Goal: Task Accomplishment & Management: Use online tool/utility

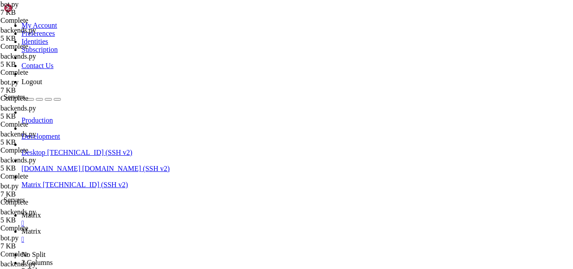
scroll to position [1049, 0]
click at [41, 211] on span "Matrix" at bounding box center [31, 215] width 20 height 8
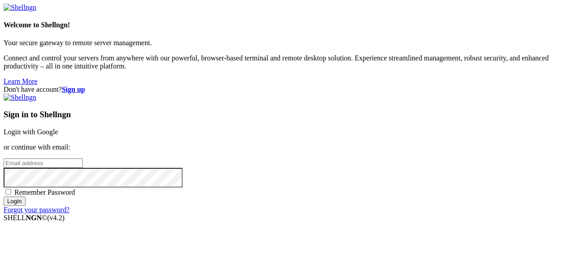
click at [58, 128] on link "Login with Google" at bounding box center [31, 132] width 55 height 8
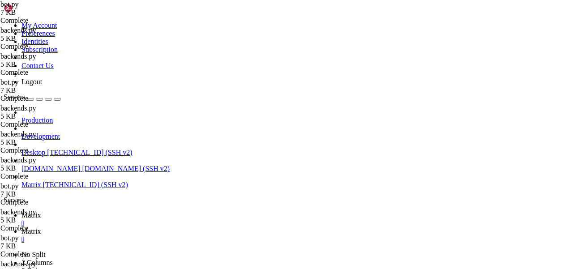
scroll to position [1087, 0]
click at [41, 227] on span "Matrix" at bounding box center [31, 231] width 20 height 8
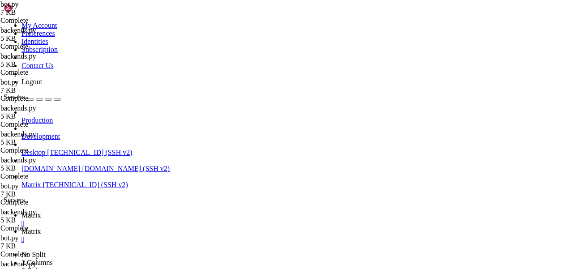
type input "/home/mau/tmp"
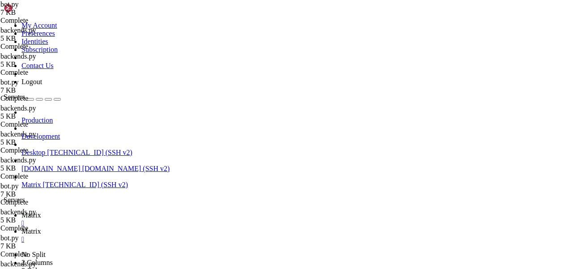
drag, startPoint x: 166, startPoint y: 77, endPoint x: 252, endPoint y: 77, distance: 85.5
type textarea ""model": "moonshotai/kimi-k2:free","
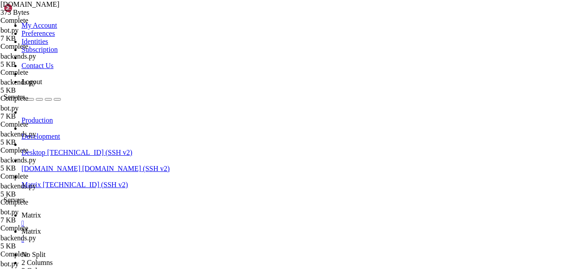
click at [123, 211] on link "Matrix " at bounding box center [295, 219] width 548 height 16
click at [175, 227] on link "Matrix " at bounding box center [295, 235] width 548 height 16
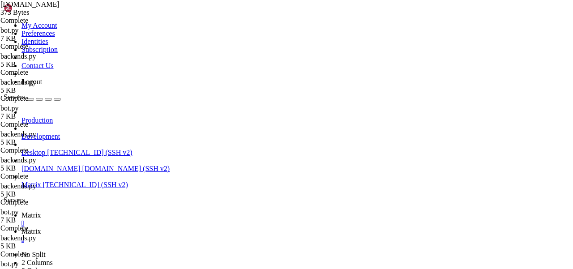
type input "/home/mau/tmp/maubot-llm/maubot_llm"
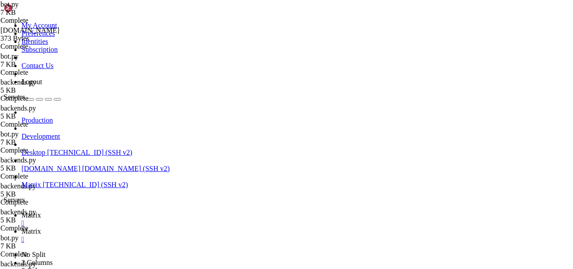
scroll to position [739, 0]
type textarea "await evt.respond(completion.message["content"])"
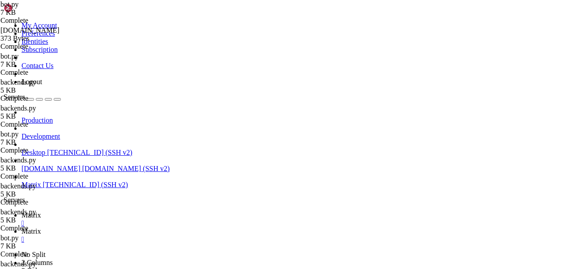
scroll to position [0, 1]
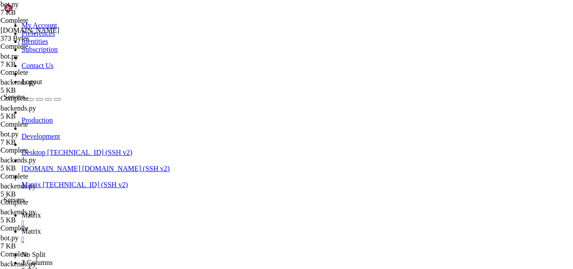
type textarea "except:"
drag, startPoint x: 299, startPoint y: 219, endPoint x: 169, endPoint y: 219, distance: 130.2
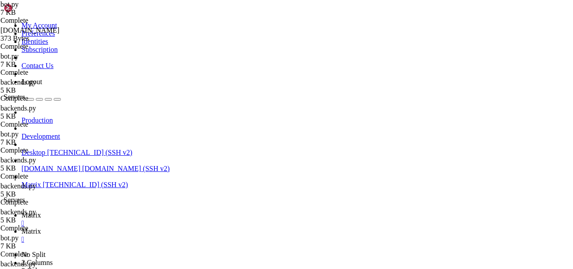
type textarea "await evt.respond(completion.message["content"])"
paste textarea "await evt.respond(completion.message["content"])"
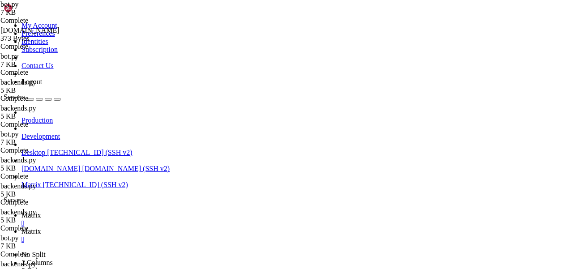
drag, startPoint x: 264, startPoint y: 230, endPoint x: 216, endPoint y: 230, distance: 48.8
drag, startPoint x: 236, startPoint y: 229, endPoint x: 217, endPoint y: 229, distance: 18.8
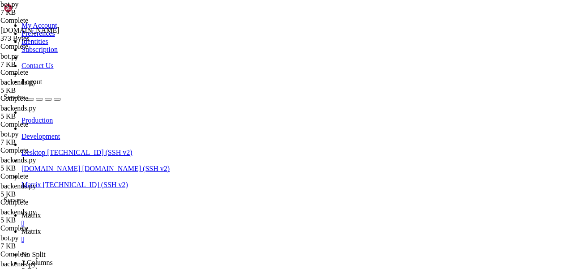
scroll to position [0, 17]
type textarea "await evt.respond("Я сплю, отвалите, я тоже живой человек!")"
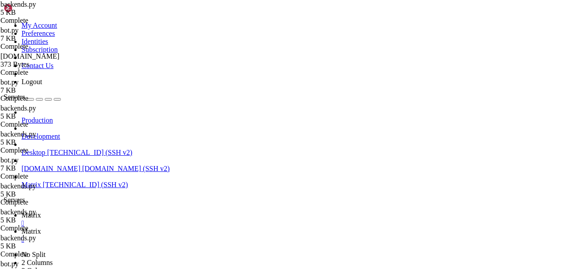
scroll to position [516, 0]
drag, startPoint x: 235, startPoint y: 212, endPoint x: 179, endPoint y: 204, distance: 57.4
type textarea "return"
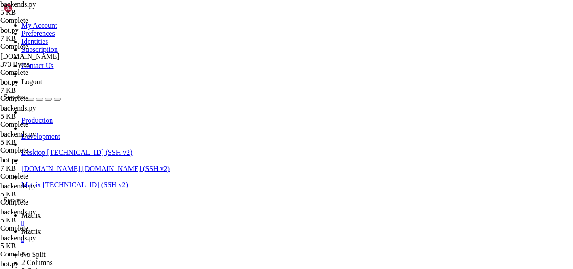
click at [133, 211] on link "Matrix " at bounding box center [295, 219] width 548 height 16
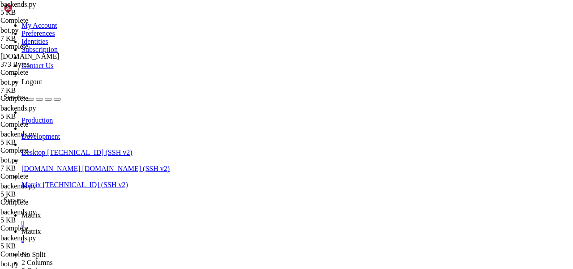
click at [41, 227] on span "Matrix" at bounding box center [31, 231] width 20 height 8
click at [174, 227] on link "Matrix " at bounding box center [295, 235] width 548 height 16
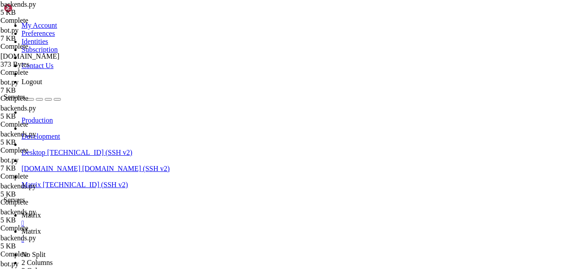
scroll to position [0, 0]
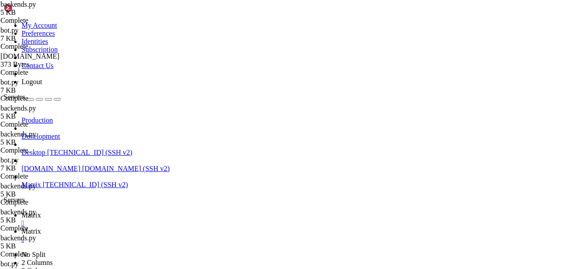
scroll to position [20, 0]
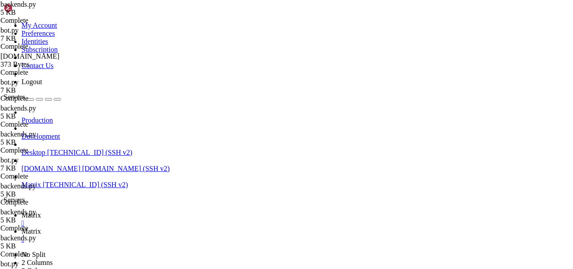
type input "/home/mau/tmp/maubot-llm/maubot_llm"
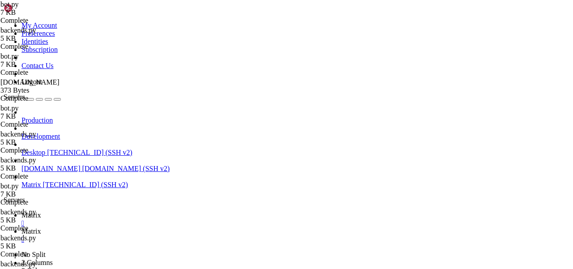
scroll to position [346, 0]
